Goal: Find specific page/section

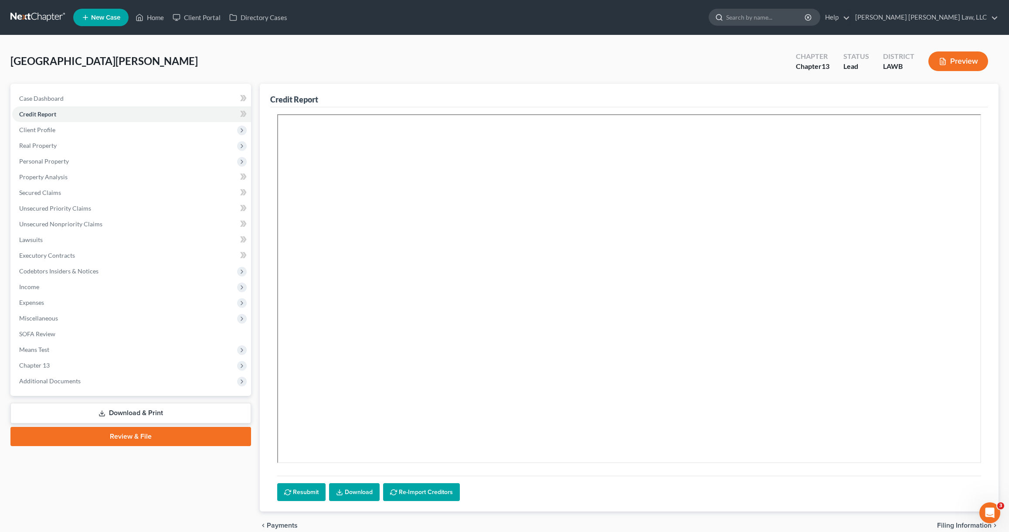
click at [798, 17] on input "search" at bounding box center [766, 17] width 80 height 16
type input "c"
type input "[PERSON_NAME]"
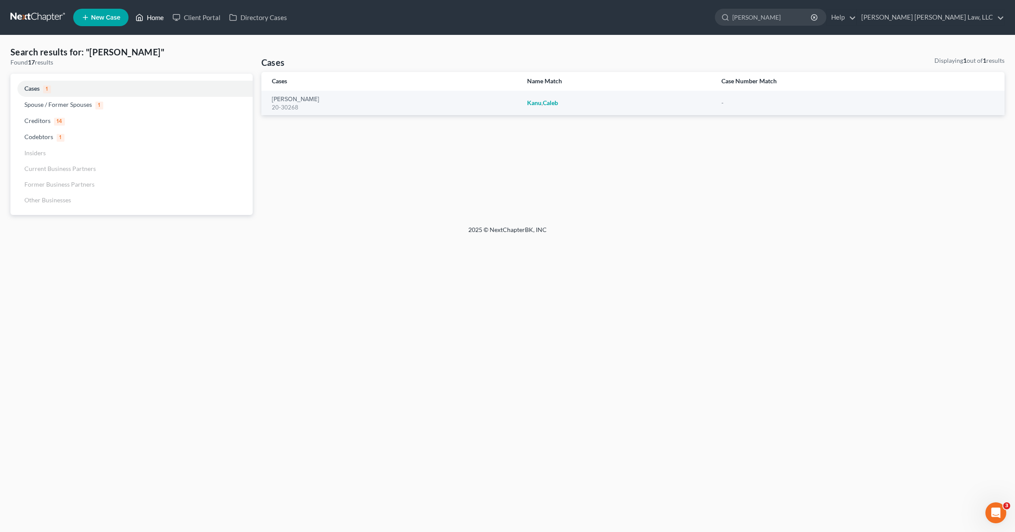
click at [157, 18] on link "Home" at bounding box center [149, 18] width 37 height 16
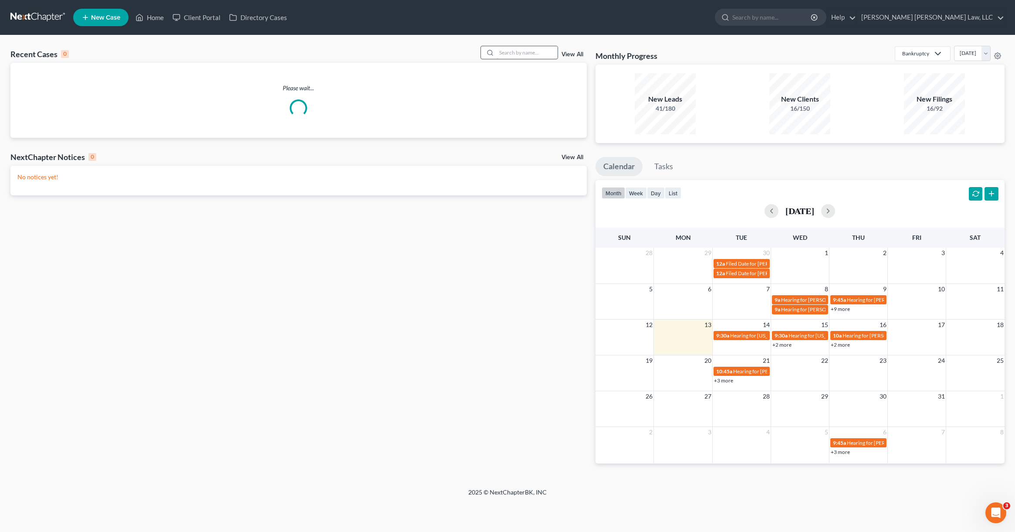
click at [533, 57] on input "search" at bounding box center [527, 52] width 61 height 13
type input "c"
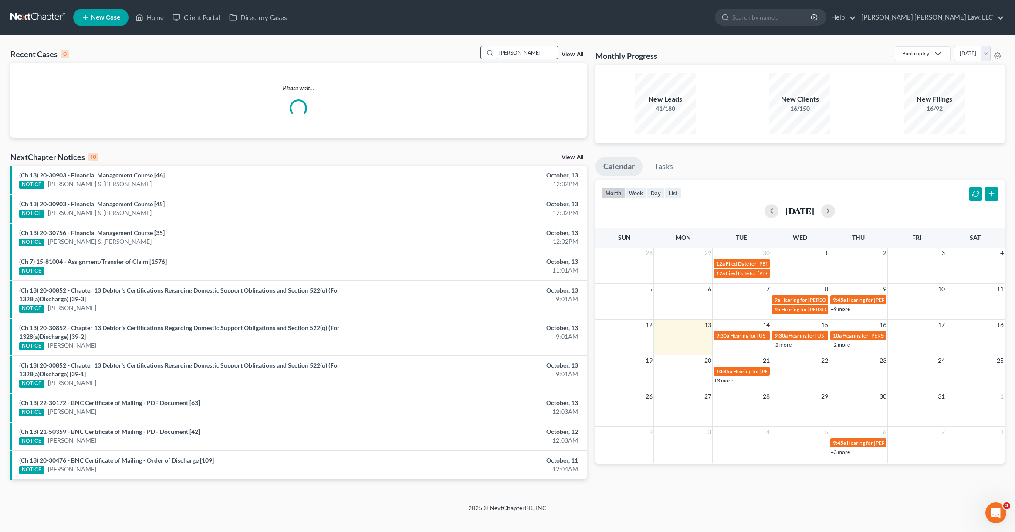
type input "[PERSON_NAME]"
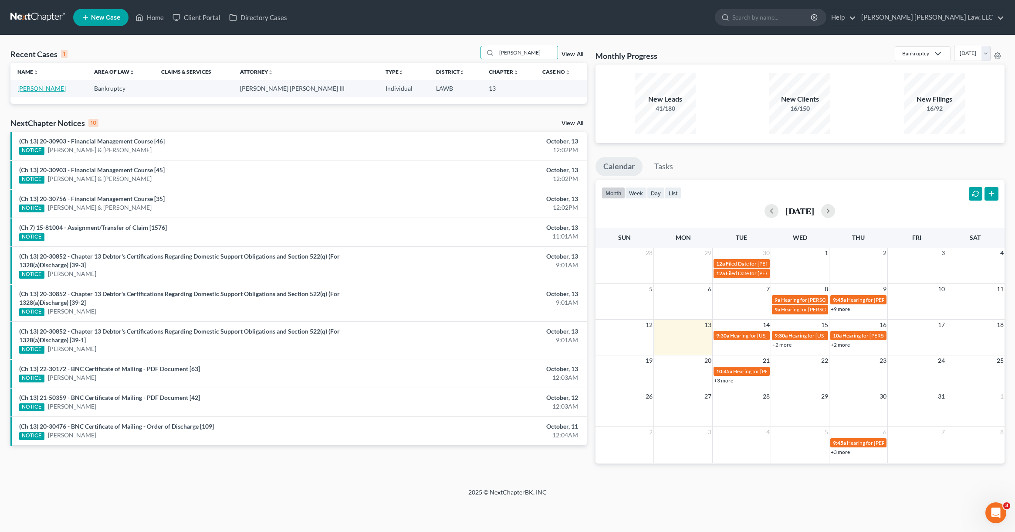
click at [37, 88] on link "[PERSON_NAME]" at bounding box center [41, 88] width 48 height 7
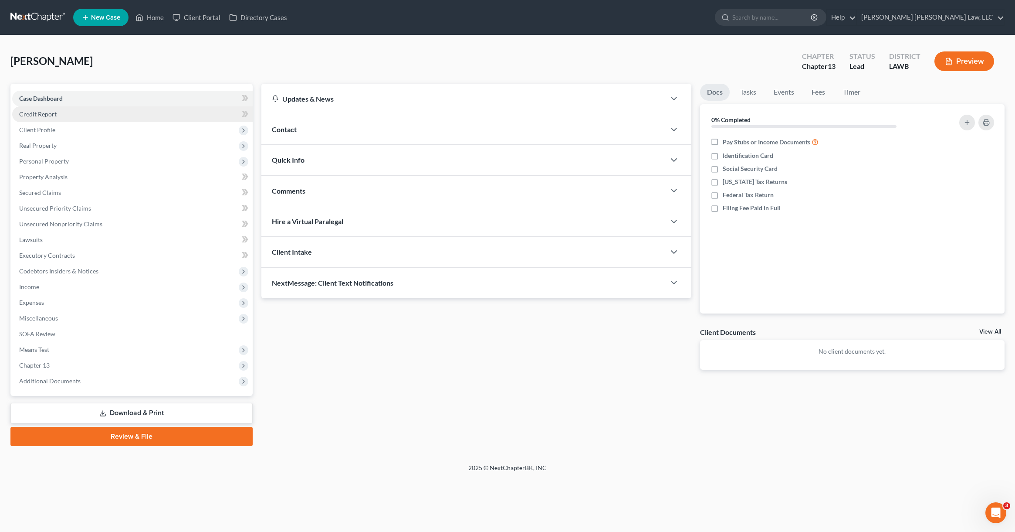
click at [54, 116] on span "Credit Report" at bounding box center [37, 113] width 37 height 7
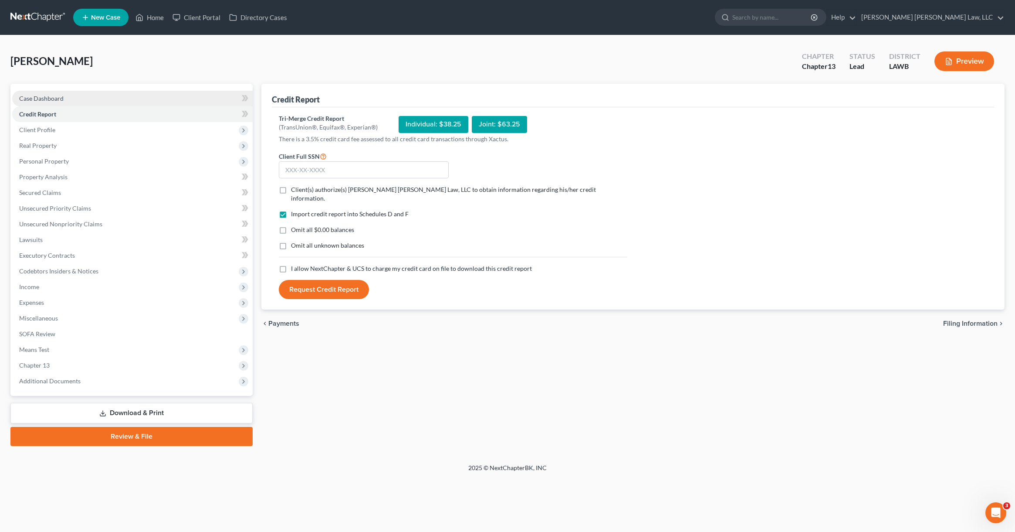
click at [49, 95] on span "Case Dashboard" at bounding box center [41, 98] width 44 height 7
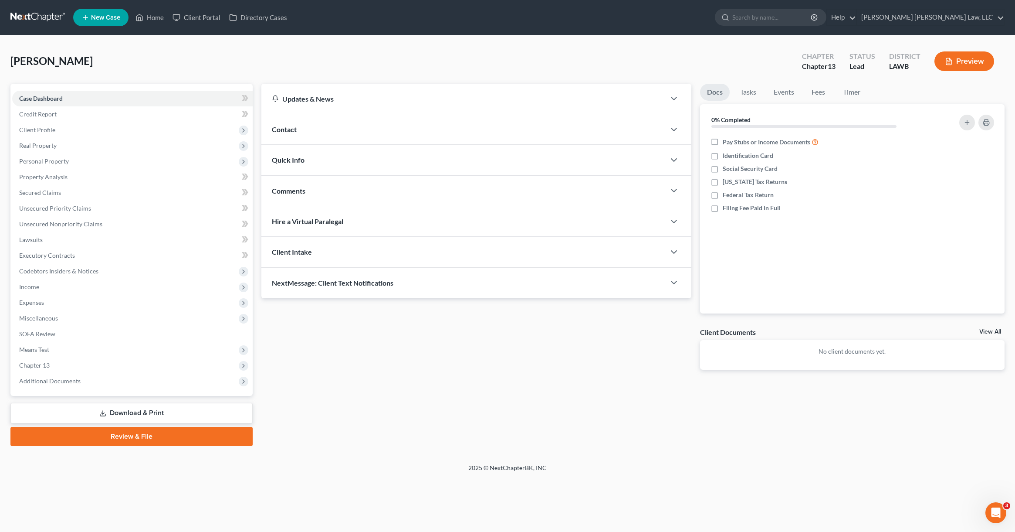
click at [322, 61] on div "[PERSON_NAME] Upgraded Chapter Chapter 13 Status Lead District LAWB Preview" at bounding box center [507, 65] width 994 height 38
